Goal: Transaction & Acquisition: Subscribe to service/newsletter

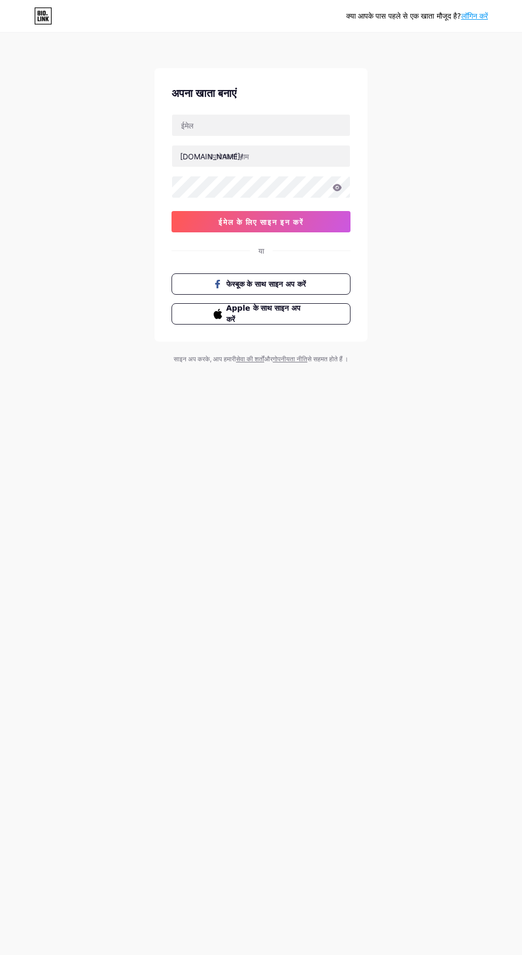
click at [312, 222] on button "ईमेल के लिए साइन इन करें" at bounding box center [261, 221] width 179 height 21
click at [278, 125] on input "text" at bounding box center [261, 125] width 178 height 21
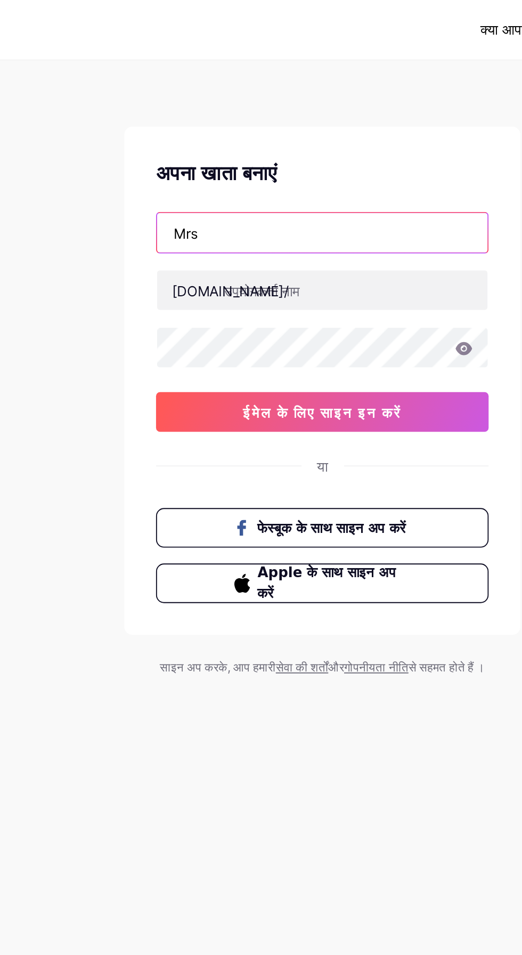
type input "Mrsu"
type input "[EMAIL_ADDRESS][DOMAIN_NAME]"
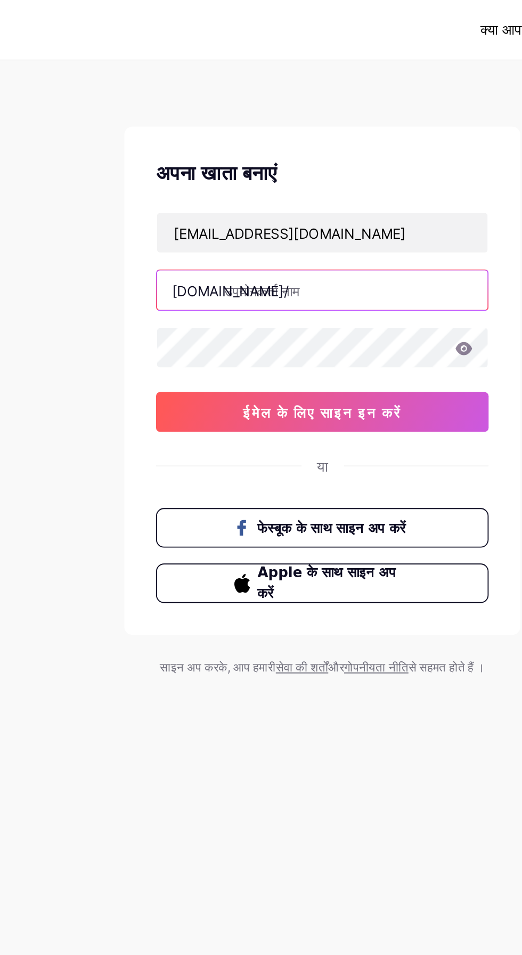
click at [273, 152] on input "text" at bounding box center [261, 155] width 178 height 21
type input "skt"
click at [337, 190] on icon at bounding box center [337, 187] width 9 height 7
click at [300, 223] on font "ईमेल के लिए साइन इन करें" at bounding box center [260, 221] width 85 height 9
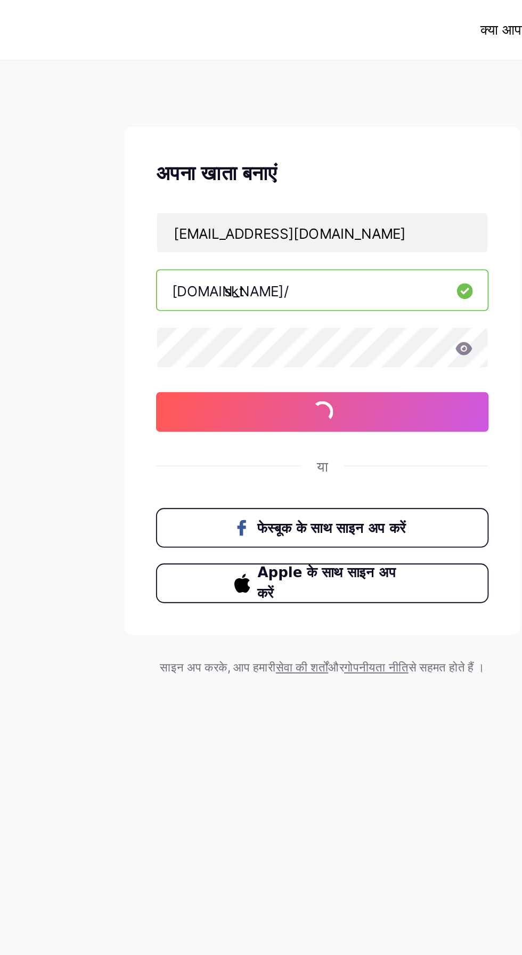
click at [333, 190] on icon at bounding box center [337, 187] width 10 height 7
click at [337, 187] on icon at bounding box center [337, 187] width 9 height 7
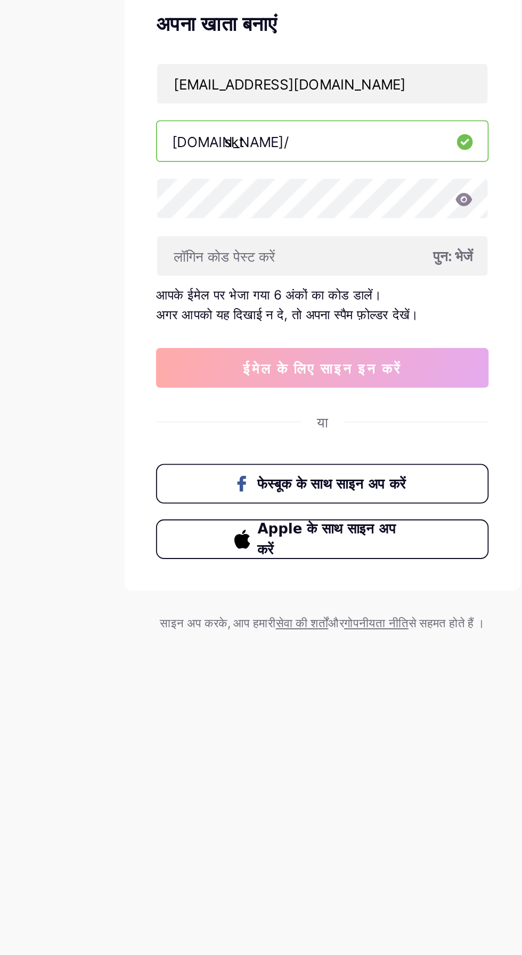
click at [310, 277] on button "ईमेल के लिए साइन इन करें" at bounding box center [261, 277] width 179 height 21
